Goal: Task Accomplishment & Management: Manage account settings

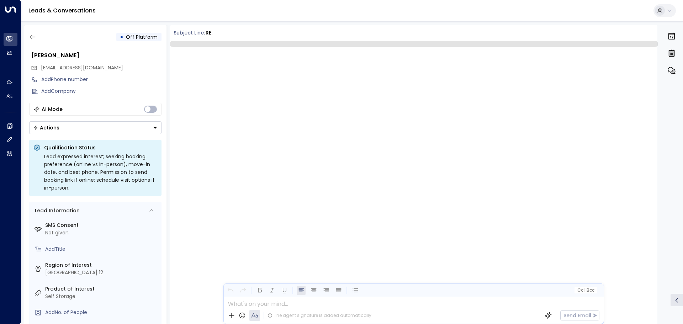
scroll to position [655, 0]
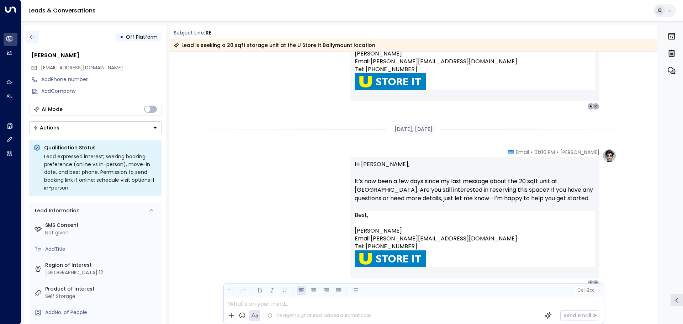
click at [31, 38] on icon "button" at bounding box center [32, 37] width 5 height 5
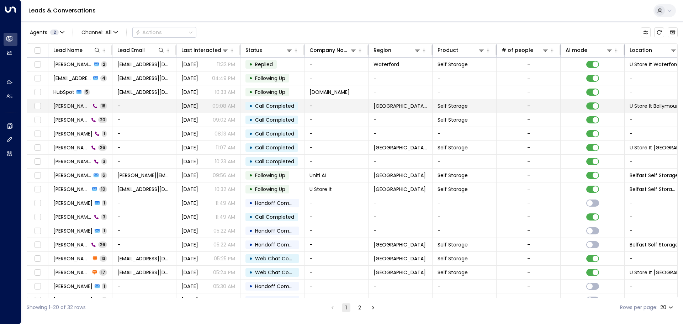
click at [217, 107] on p "09:08 AM" at bounding box center [223, 105] width 23 height 7
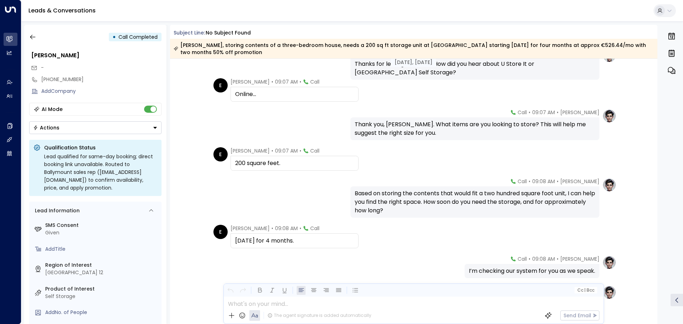
scroll to position [451, 0]
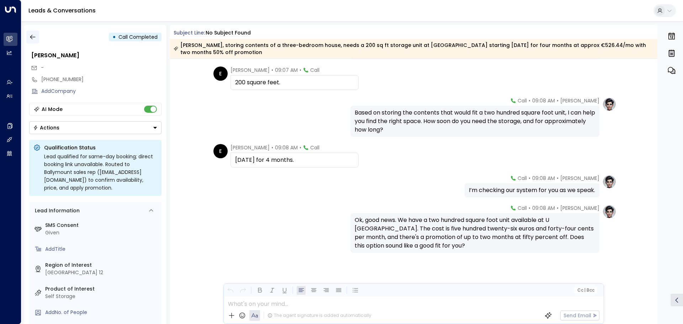
click at [31, 36] on icon "button" at bounding box center [32, 37] width 5 height 5
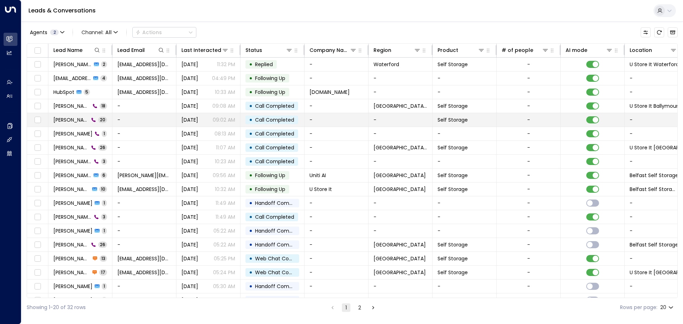
click at [142, 119] on td "-" at bounding box center [144, 120] width 64 height 14
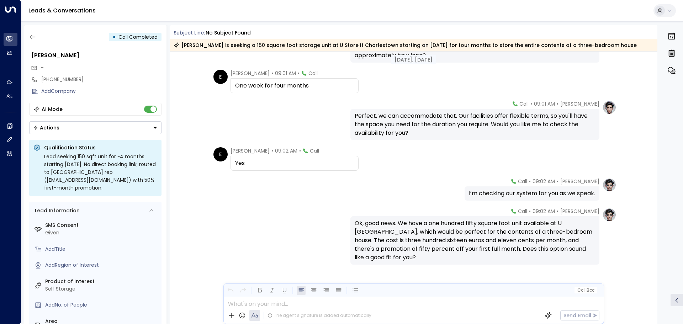
scroll to position [530, 0]
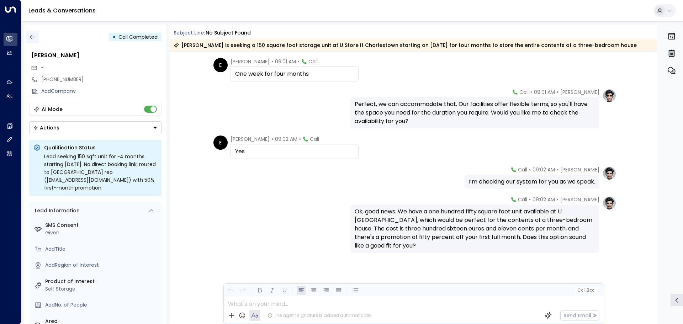
click at [33, 36] on icon "button" at bounding box center [32, 36] width 7 height 7
